Goal: Task Accomplishment & Management: Manage account settings

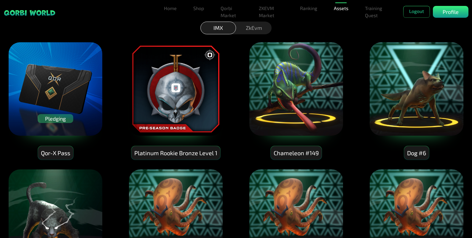
click at [60, 100] on img at bounding box center [55, 89] width 95 height 95
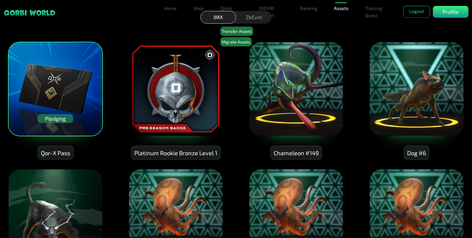
click at [68, 118] on div "Pledging" at bounding box center [56, 118] width 36 height 9
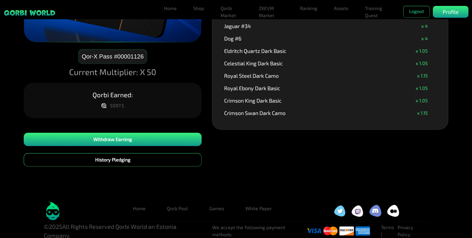
scroll to position [87, 0]
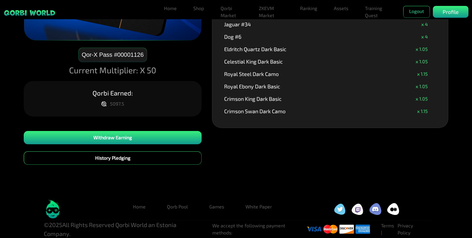
drag, startPoint x: 108, startPoint y: 103, endPoint x: 127, endPoint y: 103, distance: 18.7
click at [127, 103] on div "5097.5" at bounding box center [113, 104] width 30 height 9
drag, startPoint x: 127, startPoint y: 103, endPoint x: 124, endPoint y: 105, distance: 4.0
click at [124, 105] on div "5097.5" at bounding box center [113, 104] width 30 height 9
copy div "5097.5"
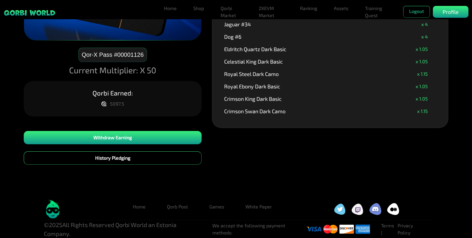
click at [102, 105] on icon at bounding box center [103, 104] width 4 height 5
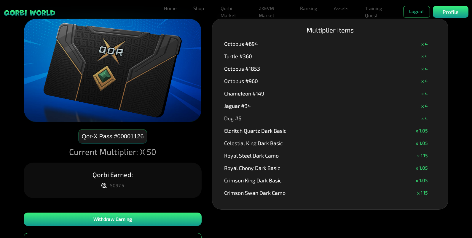
scroll to position [0, 0]
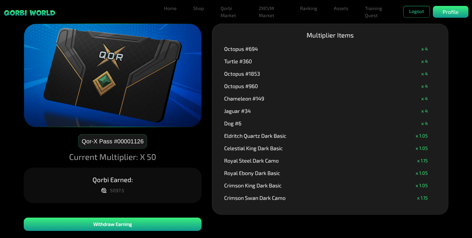
click at [450, 60] on div "Qor-X Pass #00001126 Current Multiplier: X 50 Qorbi Earned: 5097.5 Withdraw Ear…" at bounding box center [236, 141] width 472 height 283
click at [339, 11] on link "Assets" at bounding box center [340, 8] width 19 height 12
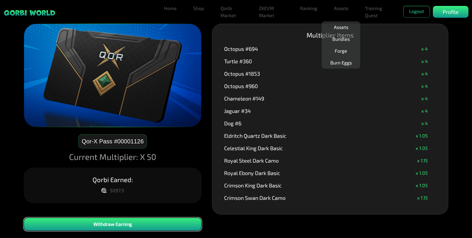
click at [158, 226] on button "Withdraw Earning" at bounding box center [113, 224] width 178 height 13
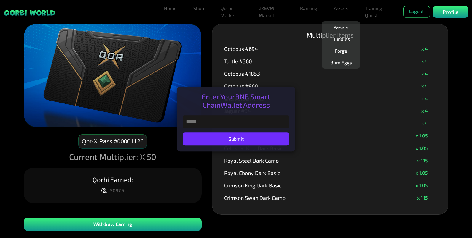
click at [239, 123] on input "text" at bounding box center [235, 122] width 107 height 13
paste input "**********"
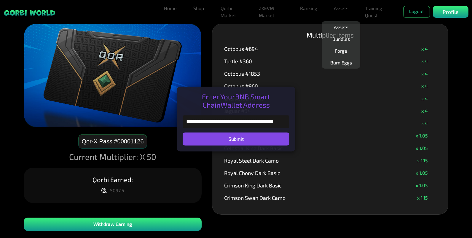
type input "**********"
click at [239, 137] on button "Submit" at bounding box center [235, 139] width 107 height 13
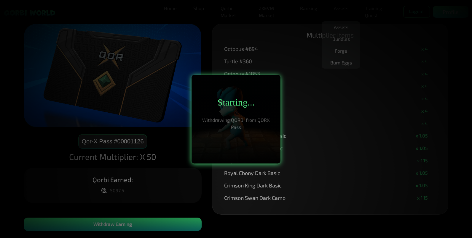
click at [208, 41] on div at bounding box center [236, 119] width 472 height 238
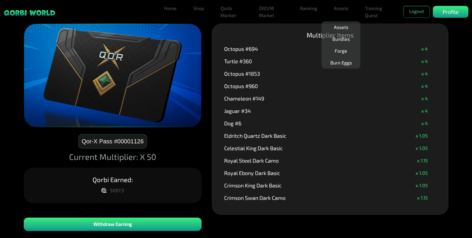
click at [454, 51] on div "Qor-X Pass #00001126 Current Multiplier: X 50 Qorbi Earned: 5097.5 Withdraw Ear…" at bounding box center [236, 141] width 472 height 283
click at [206, 49] on div "Qor-X Pass #00001126 Current Multiplier: X 50 Qorbi Earned: 5097.5 Withdraw Ear…" at bounding box center [236, 141] width 472 height 283
click at [341, 26] on link "Assets" at bounding box center [340, 27] width 19 height 12
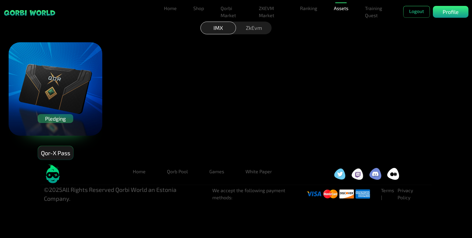
click at [251, 28] on div "ZkEvm" at bounding box center [254, 28] width 36 height 13
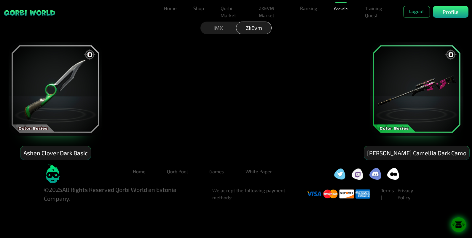
click at [212, 28] on div "IMX" at bounding box center [218, 28] width 36 height 13
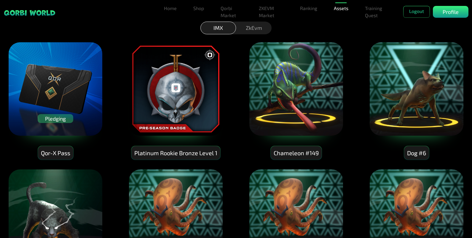
click at [249, 29] on div "ZkEvm" at bounding box center [254, 28] width 36 height 13
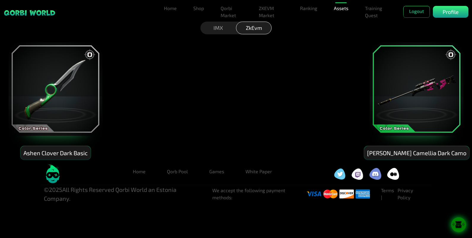
click at [240, 89] on div "Ashen Clover Dark Basic Lancer Ashen Camellia Dark Camo" at bounding box center [236, 96] width 472 height 127
click at [455, 225] on icon at bounding box center [458, 225] width 15 height 7
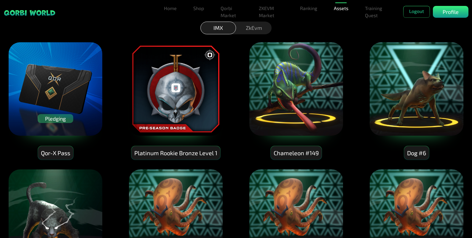
click at [246, 28] on div "ZkEvm" at bounding box center [254, 28] width 36 height 13
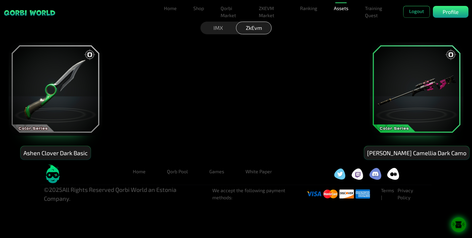
click at [211, 27] on div "IMX" at bounding box center [218, 28] width 36 height 13
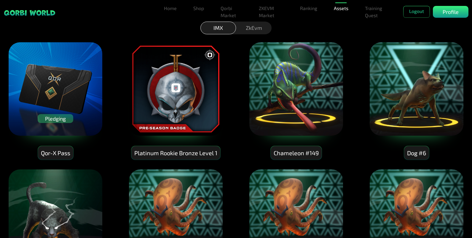
click at [318, 88] on img at bounding box center [295, 89] width 95 height 95
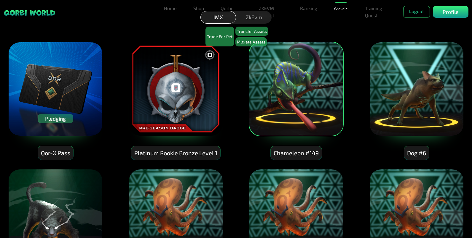
click at [177, 94] on img at bounding box center [175, 89] width 95 height 95
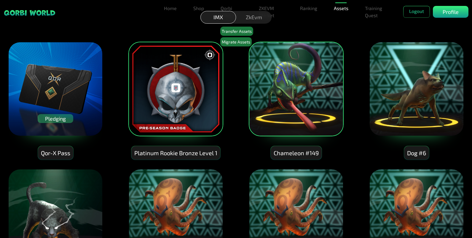
click at [82, 84] on img at bounding box center [55, 89] width 95 height 95
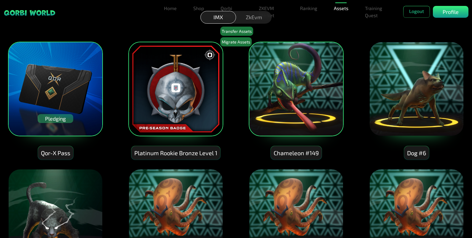
click at [110, 30] on div "IMX ZkEvm Transfer Assets Migrate Assets" at bounding box center [236, 30] width 472 height 12
click at [79, 60] on img at bounding box center [55, 89] width 95 height 95
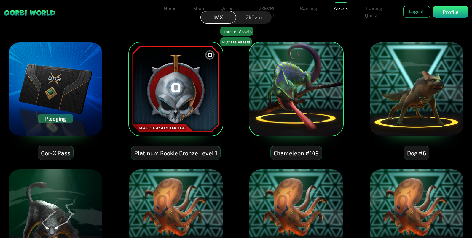
click at [95, 65] on img at bounding box center [55, 89] width 95 height 95
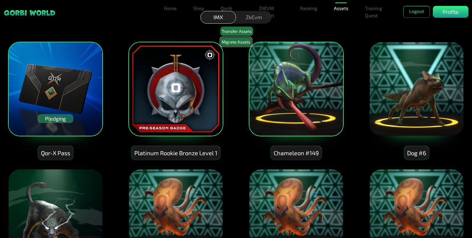
click at [235, 41] on button "Migrate Assets" at bounding box center [235, 41] width 31 height 9
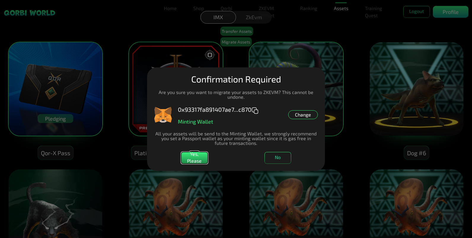
click at [295, 115] on div "Change" at bounding box center [303, 114] width 30 height 9
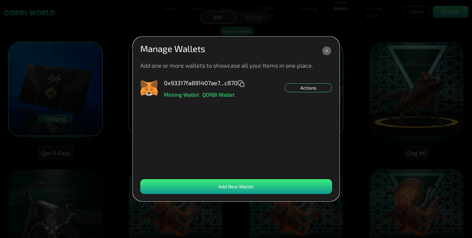
click at [228, 181] on div "Add New Wallet" at bounding box center [236, 186] width 192 height 15
click at [324, 52] on icon at bounding box center [326, 51] width 9 height 9
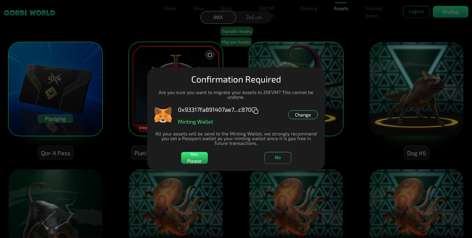
click at [297, 113] on div "Change" at bounding box center [303, 114] width 30 height 9
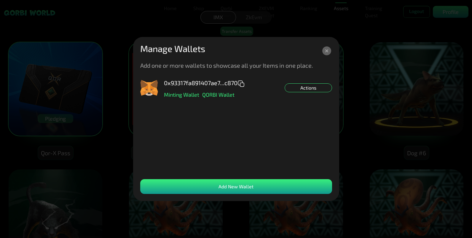
click at [326, 51] on icon at bounding box center [326, 50] width 3 height 3
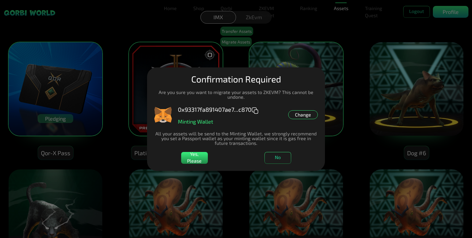
click at [296, 68] on dialog "Manage Wallets Add one or more wallets to showcase all your Items in one place.…" at bounding box center [236, 120] width 178 height 104
click at [325, 163] on dialog "Manage Wallets Add one or more wallets to showcase all your Items in one place.…" at bounding box center [236, 120] width 178 height 104
click at [325, 161] on dialog "Manage Wallets Add one or more wallets to showcase all your Items in one place.…" at bounding box center [236, 120] width 178 height 104
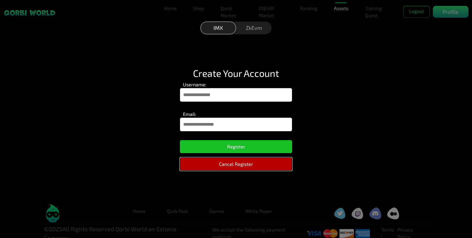
click at [259, 165] on button "Cancel Register" at bounding box center [236, 164] width 112 height 13
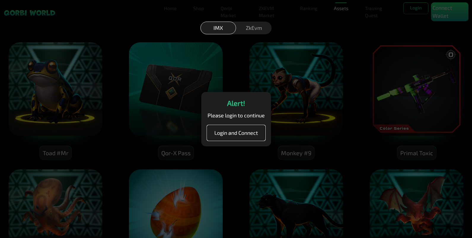
click at [237, 137] on button "Login and Connect" at bounding box center [236, 133] width 58 height 15
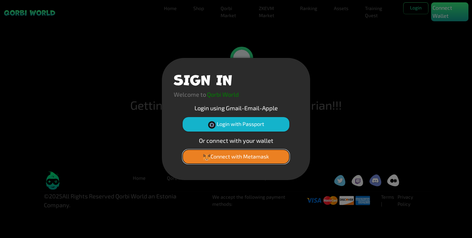
click at [246, 156] on button "Connect with Metamask" at bounding box center [235, 157] width 107 height 14
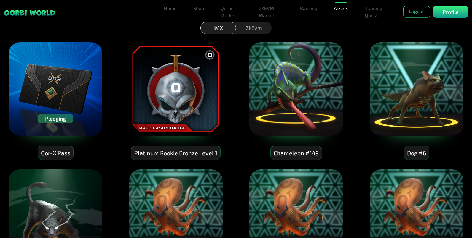
click at [57, 78] on img at bounding box center [55, 89] width 95 height 95
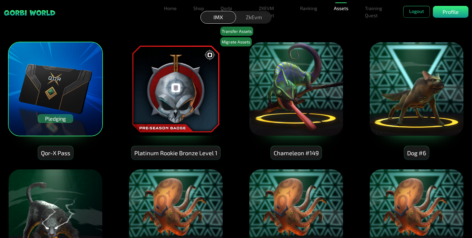
click at [57, 78] on img at bounding box center [55, 89] width 95 height 95
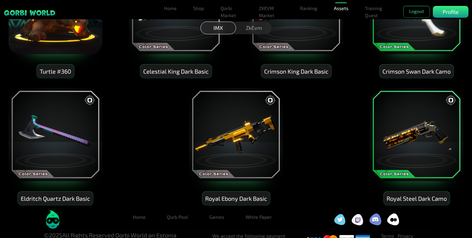
scroll to position [347, 0]
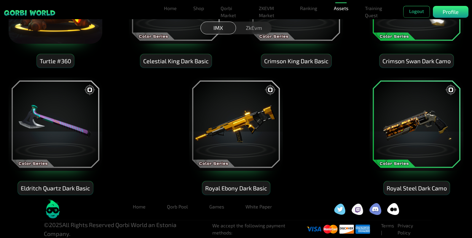
click at [232, 122] on img at bounding box center [235, 124] width 95 height 95
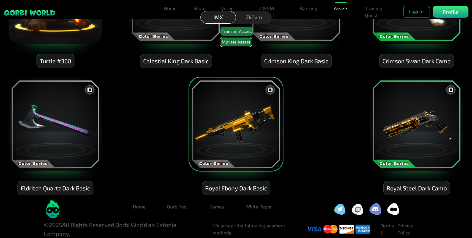
click at [238, 42] on button "Migrate Assets" at bounding box center [235, 41] width 31 height 9
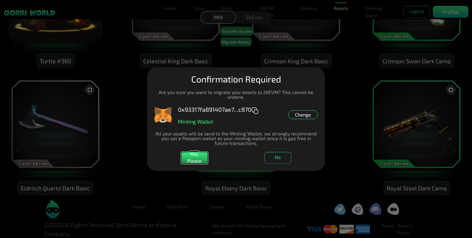
click at [193, 124] on p "Minting Wallet" at bounding box center [195, 121] width 35 height 5
click at [291, 113] on div "Change" at bounding box center [303, 114] width 30 height 9
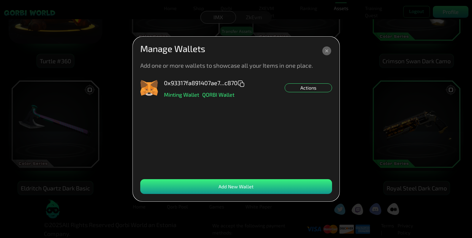
click at [325, 49] on icon at bounding box center [326, 51] width 9 height 9
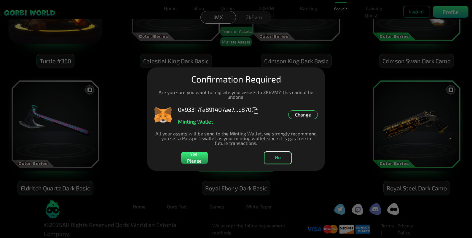
click at [287, 159] on button "No" at bounding box center [277, 158] width 27 height 12
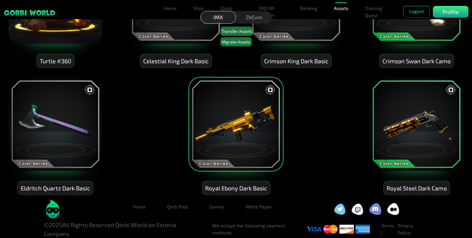
click at [400, 109] on img at bounding box center [416, 124] width 95 height 95
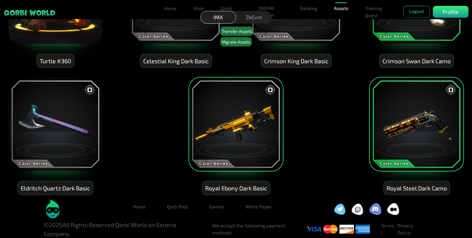
click at [58, 128] on img at bounding box center [55, 124] width 95 height 95
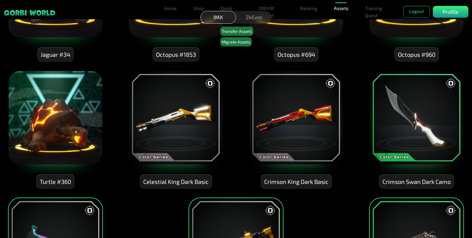
scroll to position [186, 0]
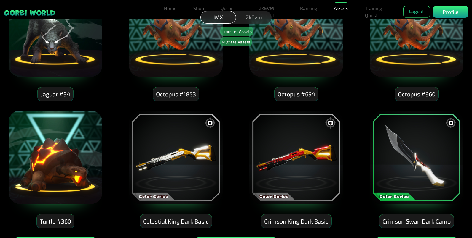
click at [393, 143] on img at bounding box center [416, 157] width 95 height 95
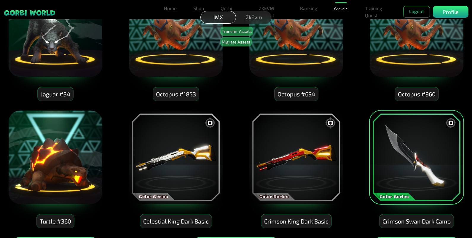
click at [273, 147] on img at bounding box center [295, 157] width 95 height 95
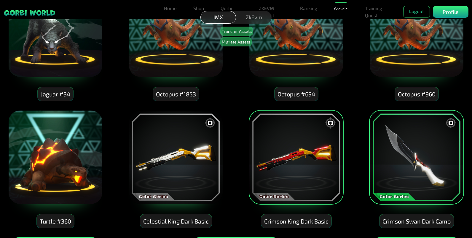
click at [169, 145] on img at bounding box center [175, 157] width 95 height 95
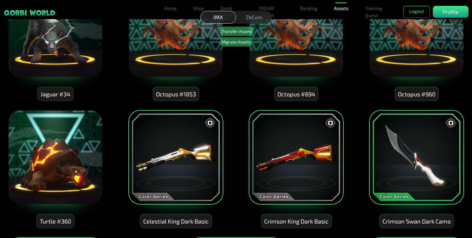
click at [54, 134] on img at bounding box center [55, 157] width 95 height 95
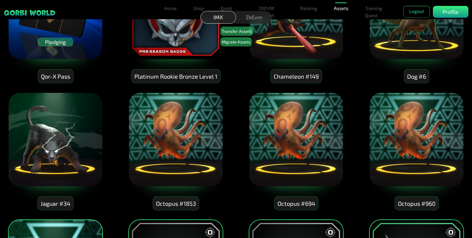
scroll to position [76, 0]
click at [416, 135] on img at bounding box center [416, 140] width 95 height 95
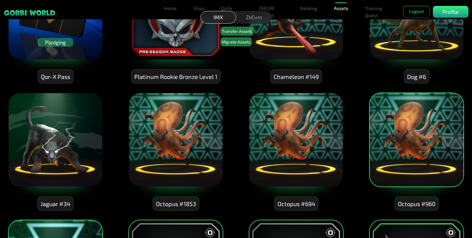
click at [251, 140] on img at bounding box center [295, 140] width 95 height 95
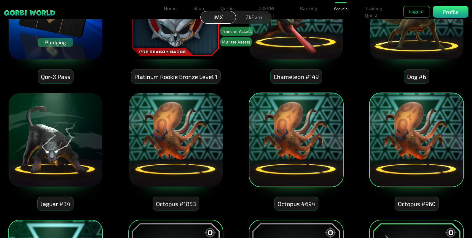
click at [182, 135] on img at bounding box center [175, 140] width 95 height 95
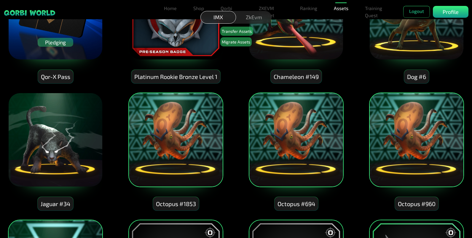
click at [61, 115] on img at bounding box center [55, 140] width 95 height 95
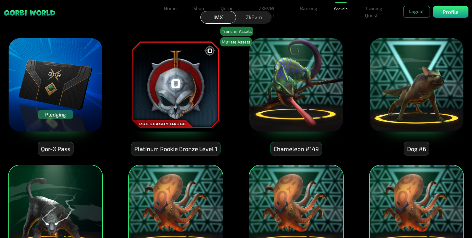
scroll to position [0, 0]
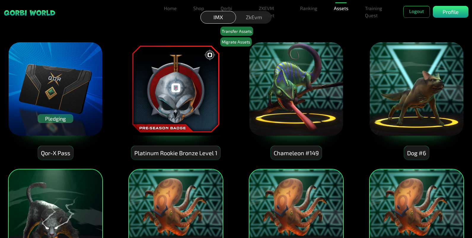
click at [409, 87] on img at bounding box center [416, 89] width 95 height 95
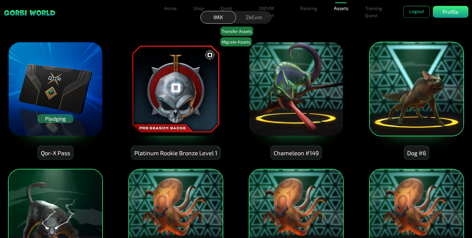
click at [280, 72] on img at bounding box center [295, 89] width 95 height 95
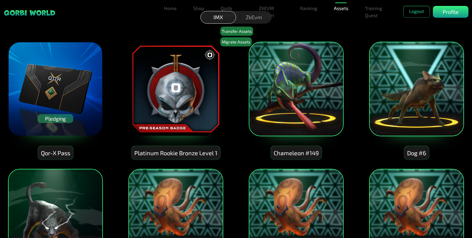
click at [169, 90] on img at bounding box center [175, 89] width 95 height 95
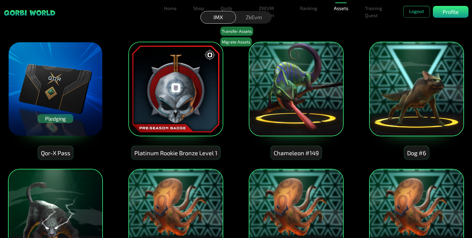
click at [57, 77] on img at bounding box center [55, 89] width 95 height 95
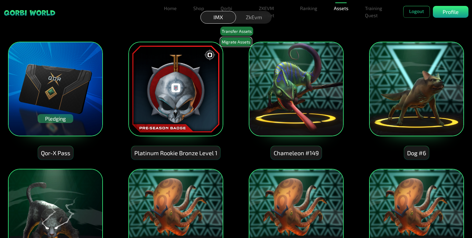
click at [238, 42] on button "Migrate Assets" at bounding box center [235, 41] width 31 height 9
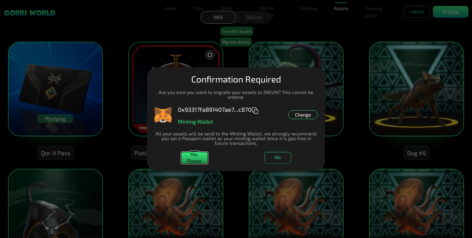
click at [198, 156] on button "Yes, Please" at bounding box center [194, 158] width 27 height 12
click at [325, 68] on dialog "Manage Wallets Add one or more wallets to showcase all your Items in one place.…" at bounding box center [236, 120] width 178 height 104
click at [201, 159] on button "Yes, Please" at bounding box center [194, 158] width 27 height 12
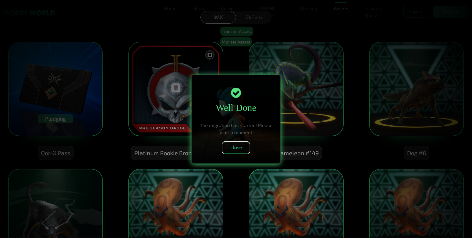
click at [236, 150] on button "close" at bounding box center [235, 148] width 27 height 12
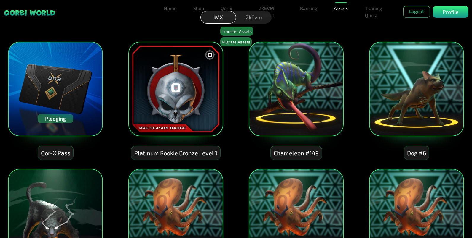
click at [242, 19] on div "ZkEvm" at bounding box center [254, 17] width 36 height 13
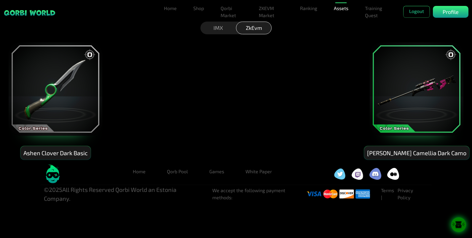
click at [217, 26] on div "IMX" at bounding box center [218, 28] width 36 height 13
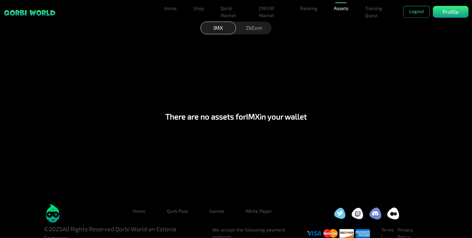
click at [250, 28] on div "ZkEvm" at bounding box center [254, 28] width 36 height 13
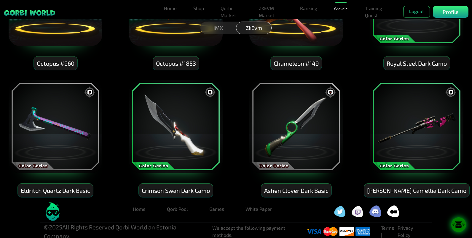
scroll to position [219, 0]
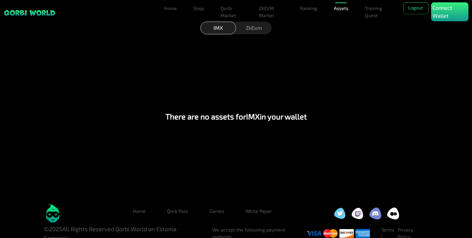
scroll to position [7, 0]
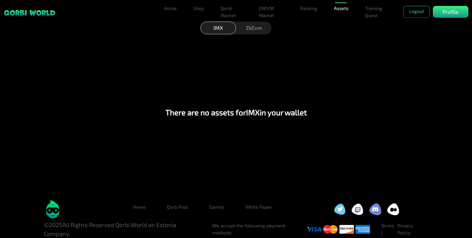
click at [254, 28] on div "ZkEvm" at bounding box center [254, 28] width 36 height 13
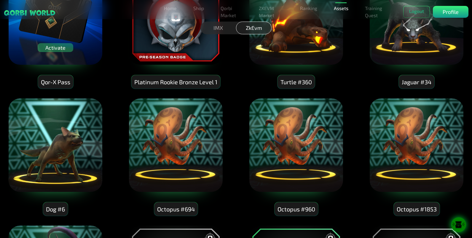
scroll to position [0, 0]
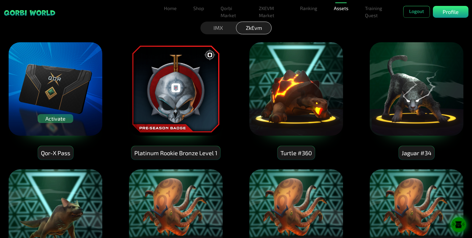
click at [63, 119] on div "Activate" at bounding box center [56, 118] width 36 height 9
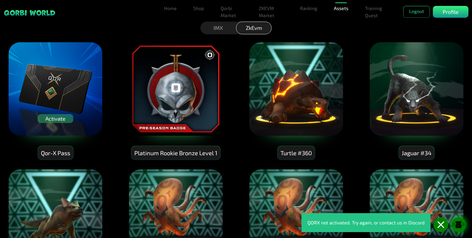
click at [59, 77] on img at bounding box center [55, 89] width 95 height 95
click at [62, 152] on div "Qor-X Pass" at bounding box center [55, 153] width 35 height 14
click at [458, 225] on icon at bounding box center [458, 223] width 6 height 3
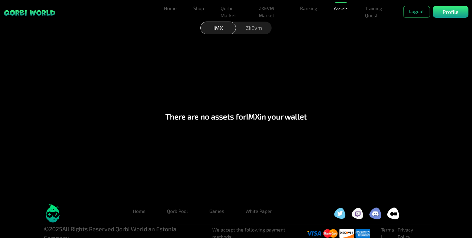
click at [251, 29] on div "ZkEvm" at bounding box center [254, 28] width 36 height 13
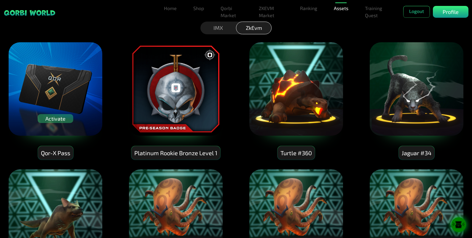
click at [59, 117] on div "Activate" at bounding box center [56, 118] width 36 height 9
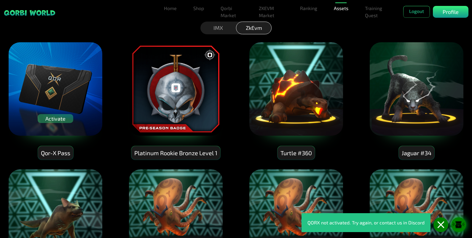
click at [65, 153] on div "Qor-X Pass" at bounding box center [55, 153] width 35 height 14
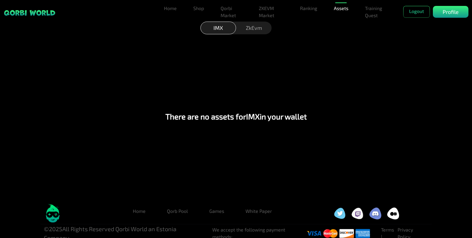
click at [254, 26] on div "ZkEvm" at bounding box center [254, 28] width 36 height 13
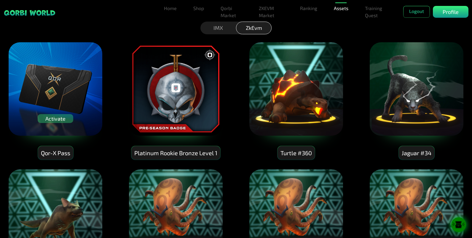
click at [61, 119] on div "Activate" at bounding box center [56, 118] width 36 height 9
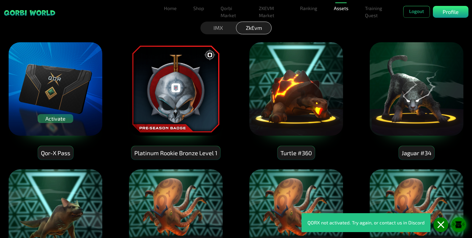
click at [61, 99] on img at bounding box center [55, 89] width 95 height 95
click at [92, 100] on img at bounding box center [55, 89] width 95 height 95
click at [85, 127] on img at bounding box center [55, 89] width 95 height 95
click at [25, 119] on img at bounding box center [55, 89] width 95 height 95
click at [59, 50] on img at bounding box center [55, 89] width 95 height 95
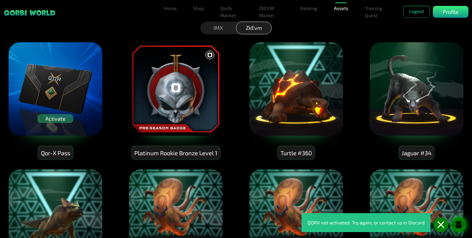
click at [86, 67] on img at bounding box center [55, 89] width 95 height 95
click at [93, 99] on img at bounding box center [55, 89] width 95 height 95
click at [90, 119] on img at bounding box center [55, 89] width 95 height 95
click at [459, 222] on icon at bounding box center [458, 225] width 15 height 7
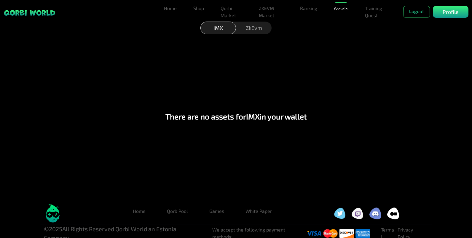
click at [253, 24] on div "ZkEvm" at bounding box center [254, 28] width 36 height 13
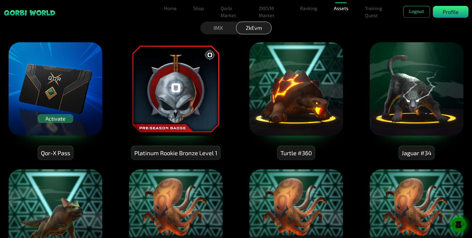
click at [439, 12] on div "Profile" at bounding box center [450, 12] width 36 height 12
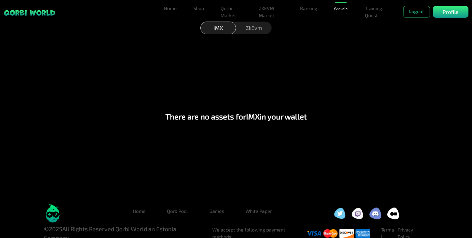
click at [352, 51] on div "There are no assets for IMX in your wallet" at bounding box center [236, 116] width 458 height 167
click at [256, 27] on div "ZkEvm" at bounding box center [254, 28] width 36 height 13
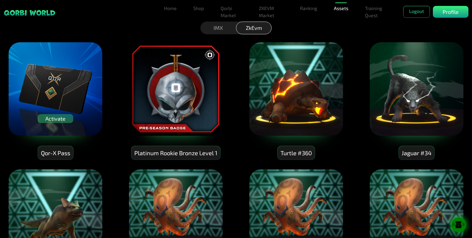
click at [355, 31] on div "IMX ZkEvm" at bounding box center [236, 30] width 472 height 12
click at [382, 27] on div "IMX ZkEvm" at bounding box center [236, 30] width 472 height 12
click at [456, 224] on icon at bounding box center [458, 225] width 15 height 7
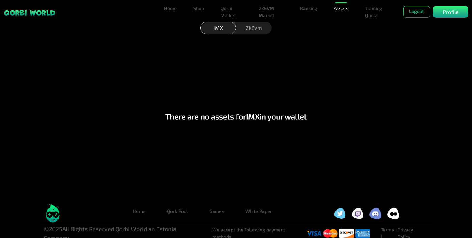
click at [231, 26] on div "IMX" at bounding box center [218, 28] width 36 height 13
click at [223, 13] on link "Qorbi Market" at bounding box center [231, 11] width 26 height 19
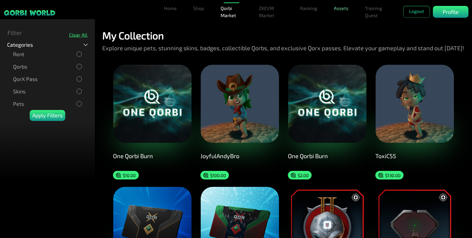
click at [340, 8] on link "Assets" at bounding box center [340, 8] width 19 height 12
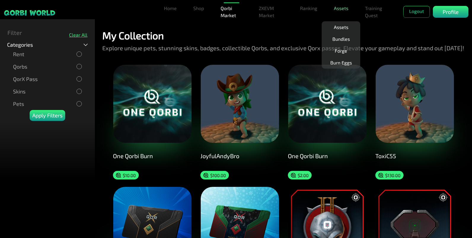
click at [340, 8] on link "Assets" at bounding box center [340, 8] width 19 height 12
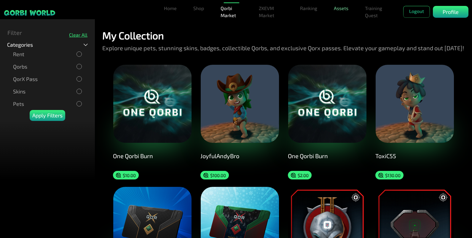
click at [340, 8] on link "Assets" at bounding box center [340, 8] width 19 height 12
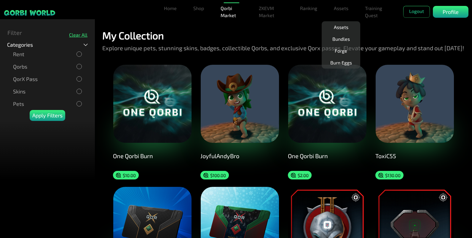
click at [80, 54] on div at bounding box center [79, 54] width 4 height 4
click at [57, 113] on p "Apply Filters" at bounding box center [47, 116] width 30 height 8
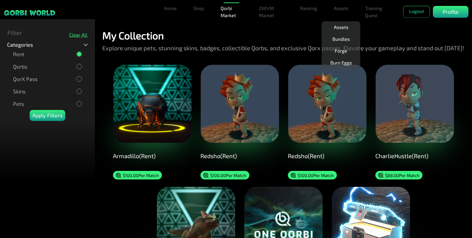
click at [80, 64] on div at bounding box center [78, 66] width 5 height 5
click at [76, 51] on div "Rent" at bounding box center [47, 54] width 81 height 12
click at [79, 54] on div at bounding box center [79, 54] width 4 height 4
click at [53, 113] on p "Apply Filters" at bounding box center [47, 116] width 30 height 8
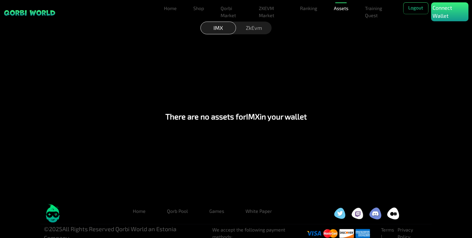
click at [256, 27] on div "ZkEvm" at bounding box center [254, 28] width 36 height 13
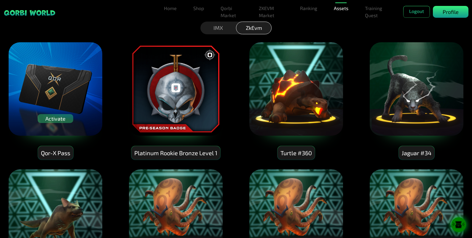
click at [442, 12] on p "Profile" at bounding box center [450, 12] width 16 height 8
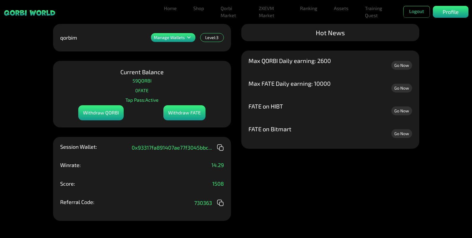
click at [189, 37] on icon at bounding box center [188, 37] width 7 height 7
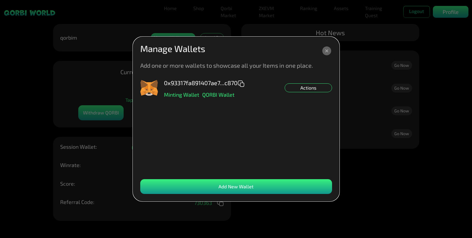
click at [239, 180] on div "Add New Wallet" at bounding box center [236, 186] width 192 height 15
click at [287, 89] on div "Actions" at bounding box center [307, 88] width 47 height 9
click at [262, 119] on div "0x93317fa891407ae7...c870 Minting Wallet QORBI Wallet Actions Set QORBI Default…" at bounding box center [236, 126] width 192 height 94
click at [324, 50] on icon at bounding box center [326, 51] width 9 height 9
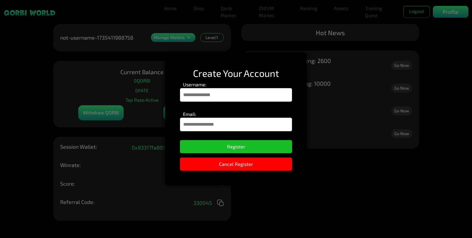
click at [248, 100] on input "Username:" at bounding box center [236, 95] width 112 height 14
click at [174, 116] on div "Create Your Account Username: Email: Register Cancel Register" at bounding box center [236, 119] width 142 height 133
click at [238, 99] on input "Username:" at bounding box center [236, 95] width 112 height 14
click at [297, 108] on div "Create Your Account Username: Email: Register Cancel Register" at bounding box center [236, 119] width 142 height 133
click at [280, 94] on input "Username:" at bounding box center [236, 95] width 112 height 14
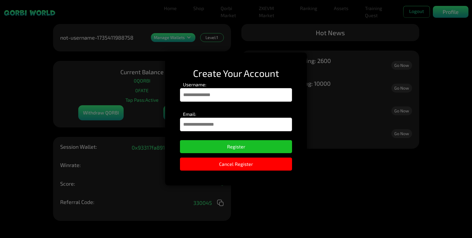
click at [280, 94] on input "Username:" at bounding box center [236, 95] width 112 height 14
type input "*******"
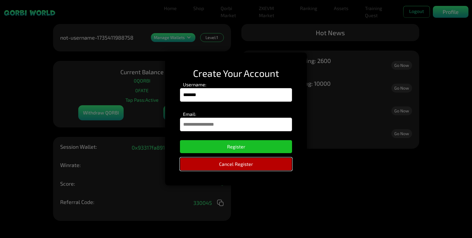
click at [203, 166] on button "Cancel Register" at bounding box center [236, 164] width 112 height 13
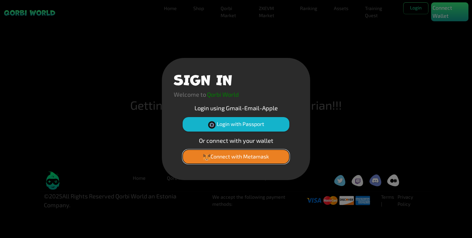
click at [256, 154] on button "Connect with Metamask" at bounding box center [235, 157] width 107 height 14
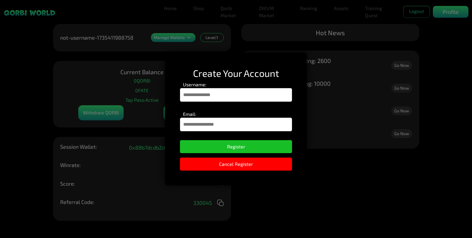
click at [237, 94] on input "Username:" at bounding box center [236, 95] width 112 height 14
click at [173, 126] on div "Create Your Account Username: Email: Register Cancel Register" at bounding box center [236, 119] width 142 height 133
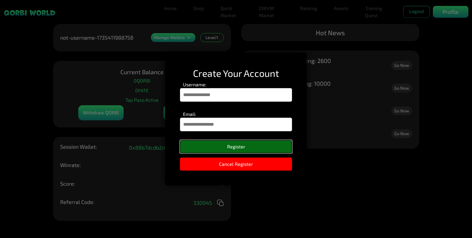
click at [226, 149] on button "Register" at bounding box center [236, 146] width 112 height 13
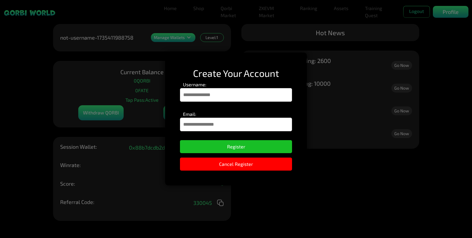
click at [220, 94] on input "Username:" at bounding box center [236, 95] width 112 height 14
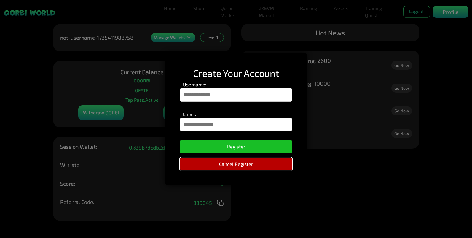
click at [195, 163] on button "Cancel Register" at bounding box center [236, 164] width 112 height 13
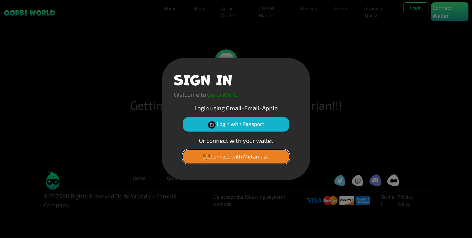
click at [265, 157] on button "Connect with Metamask" at bounding box center [235, 157] width 107 height 14
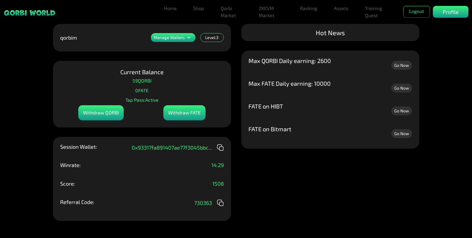
click at [114, 113] on div "Withdraw QORBI" at bounding box center [100, 112] width 45 height 15
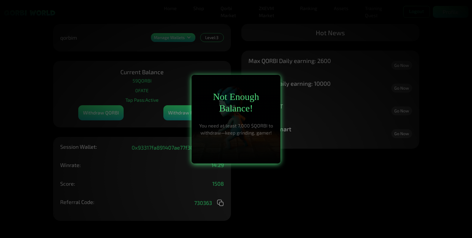
click at [232, 46] on div at bounding box center [236, 119] width 472 height 238
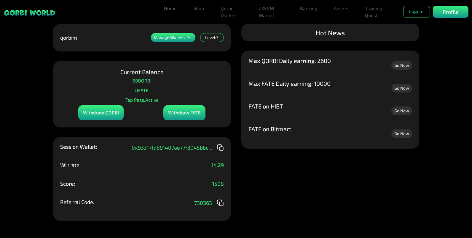
click at [226, 56] on div "qorbim Manage Wallets Level: 3 Current Balance 59 QORBI 0 FATE Tap Pass: Active…" at bounding box center [142, 122] width 178 height 197
click at [233, 29] on div "Manage Wallets Add one or more wallets to showcase all your Items in one place.…" at bounding box center [236, 119] width 472 height 238
click at [336, 9] on link "Assets" at bounding box center [340, 8] width 19 height 12
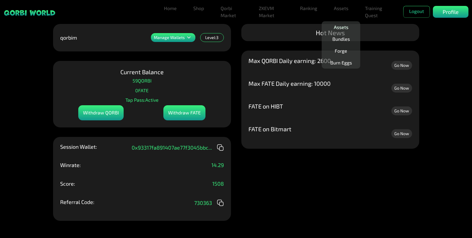
click at [340, 29] on link "Assets" at bounding box center [340, 27] width 19 height 12
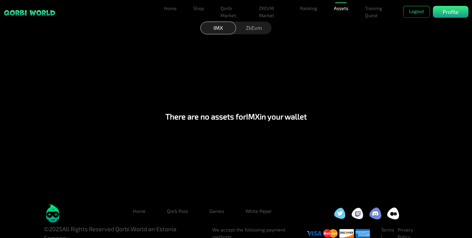
click at [254, 27] on div "ZkEvm" at bounding box center [254, 28] width 36 height 13
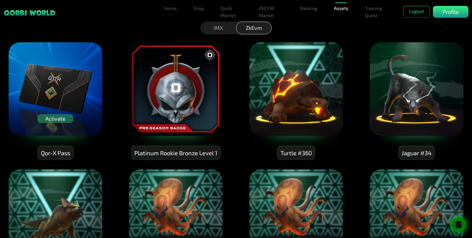
click at [86, 64] on img at bounding box center [55, 89] width 95 height 95
click at [70, 73] on img at bounding box center [55, 89] width 95 height 95
click at [177, 79] on img at bounding box center [175, 89] width 95 height 95
click at [212, 79] on img at bounding box center [175, 89] width 95 height 95
click at [297, 76] on img at bounding box center [295, 89] width 95 height 95
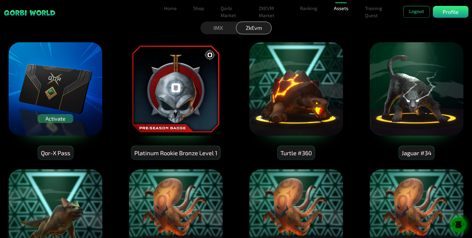
click at [399, 74] on img at bounding box center [416, 89] width 95 height 95
click at [311, 93] on img at bounding box center [295, 89] width 95 height 95
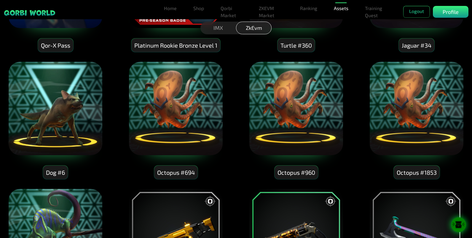
scroll to position [109, 0]
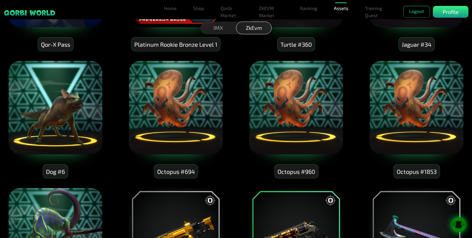
click at [301, 93] on img at bounding box center [295, 107] width 95 height 95
click at [311, 174] on div "Octopus #960" at bounding box center [296, 172] width 44 height 14
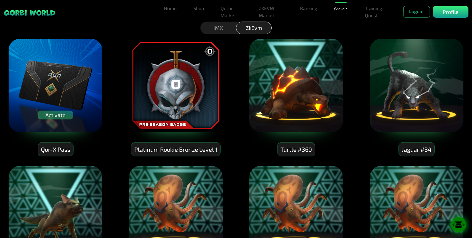
scroll to position [0, 0]
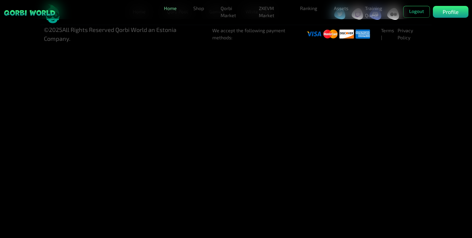
click at [164, 12] on link "Home" at bounding box center [169, 8] width 17 height 12
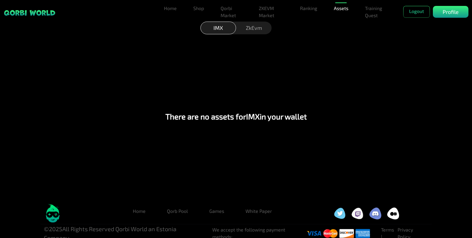
click at [256, 33] on div "ZkEvm" at bounding box center [254, 28] width 36 height 13
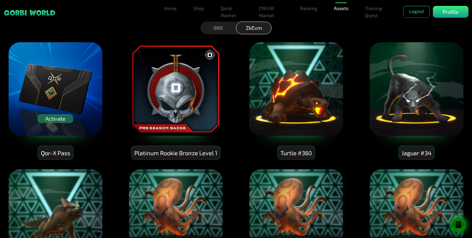
click at [58, 157] on div "Qor-X Pass" at bounding box center [55, 153] width 35 height 14
click at [30, 94] on img at bounding box center [55, 89] width 95 height 95
